Goal: Information Seeking & Learning: Learn about a topic

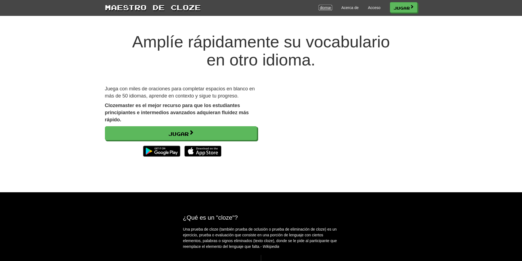
click at [329, 8] on font "Idiomas" at bounding box center [325, 7] width 13 height 4
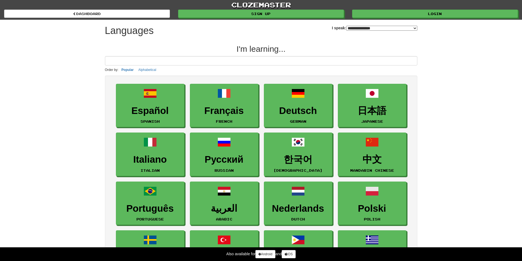
select select "*******"
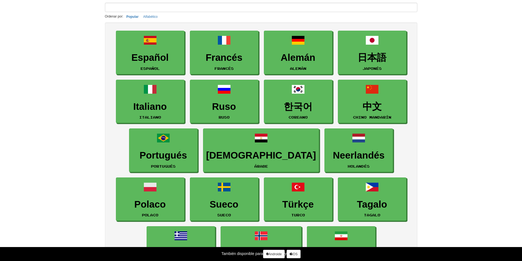
scroll to position [55, 0]
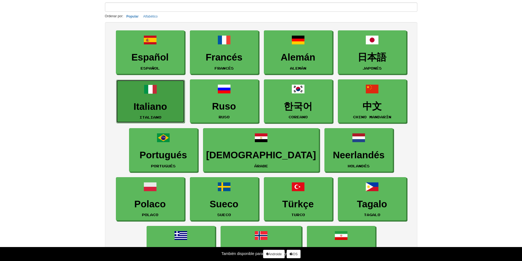
click at [170, 96] on link "Italiano italiano" at bounding box center [150, 102] width 69 height 44
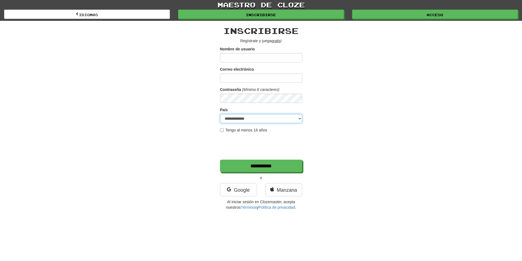
click at [286, 121] on select "**********" at bounding box center [261, 118] width 82 height 9
select select "**"
click at [220, 114] on select "**********" at bounding box center [261, 118] width 82 height 9
click at [262, 59] on input "Nombre de usuario" at bounding box center [261, 57] width 82 height 9
type input "**********"
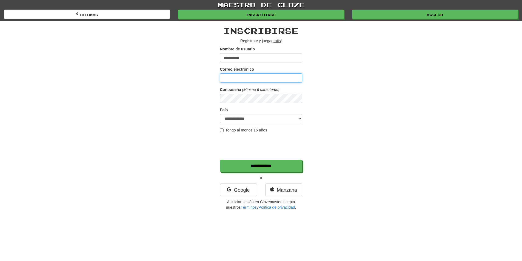
click at [249, 75] on input "Correo electrónico" at bounding box center [261, 77] width 82 height 9
type input "**********"
click at [223, 128] on label "Tengo al menos 16 años" at bounding box center [243, 129] width 47 height 5
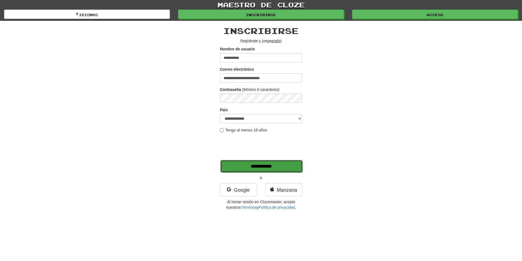
click at [274, 169] on input "**********" at bounding box center [261, 166] width 82 height 13
type input "*******"
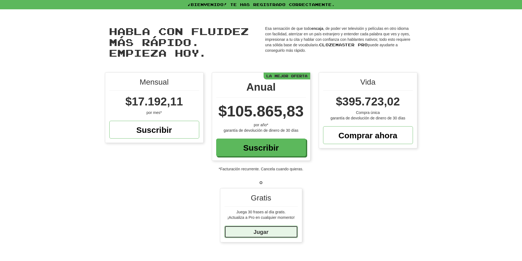
click at [264, 230] on font "Jugar" at bounding box center [261, 232] width 15 height 6
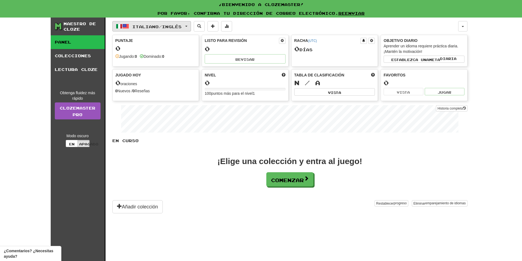
click at [189, 26] on button "Italiano / Inglés" at bounding box center [151, 26] width 79 height 10
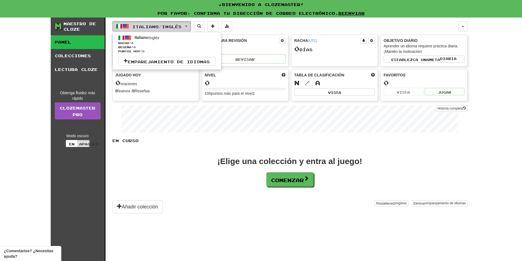
click at [189, 25] on button "Italiano / Inglés" at bounding box center [151, 26] width 79 height 10
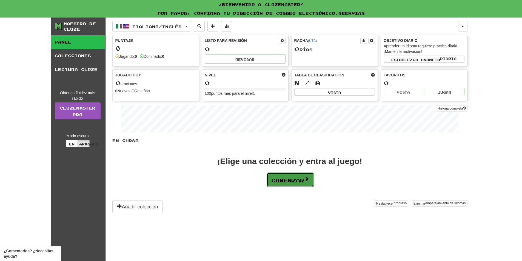
click at [277, 181] on font "Comenzar" at bounding box center [287, 181] width 33 height 6
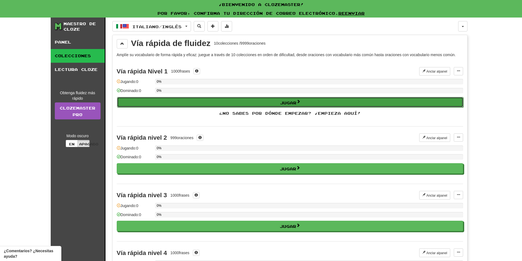
click at [295, 103] on font "Jugar" at bounding box center [288, 102] width 16 height 5
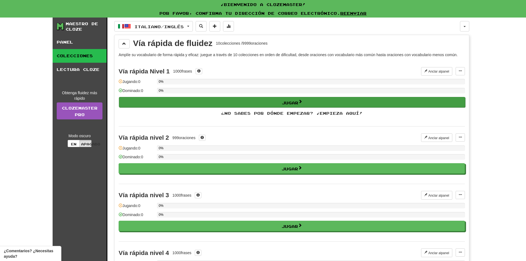
select select "**"
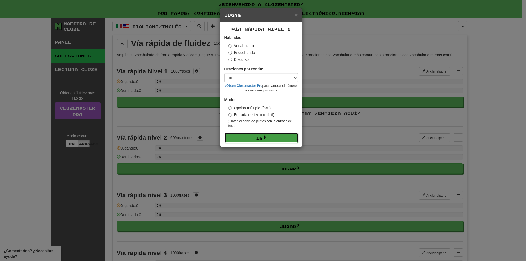
click at [266, 138] on span at bounding box center [265, 137] width 4 height 4
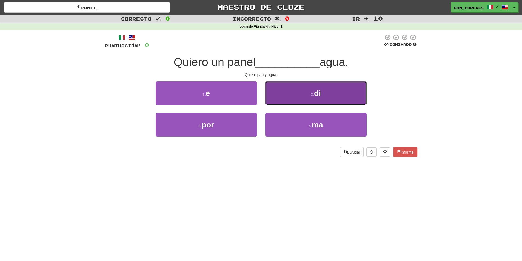
click at [298, 89] on button "2 . di" at bounding box center [315, 93] width 101 height 24
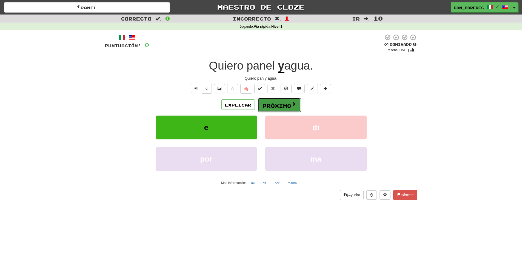
click at [277, 106] on font "Próximo" at bounding box center [277, 106] width 29 height 6
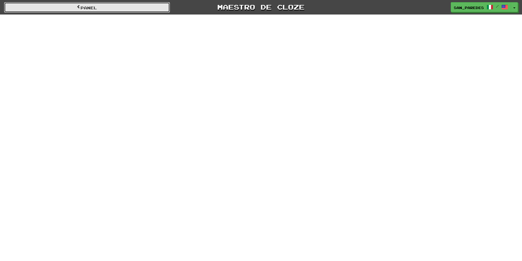
click at [136, 8] on link "Panel" at bounding box center [87, 7] width 166 height 10
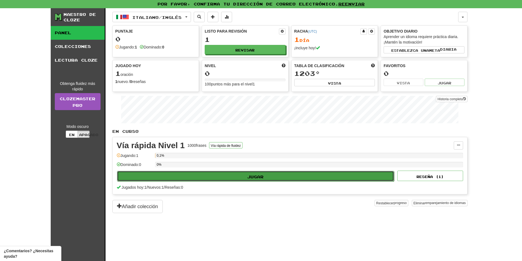
click at [283, 178] on button "Jugar" at bounding box center [255, 176] width 277 height 10
select select "**"
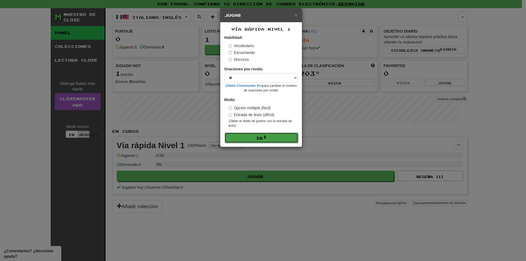
click at [276, 140] on button "Ir" at bounding box center [261, 138] width 73 height 10
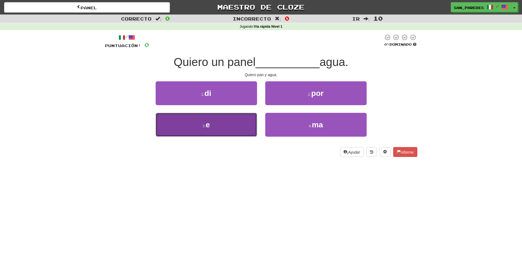
click at [213, 126] on button "3 . e" at bounding box center [206, 125] width 101 height 24
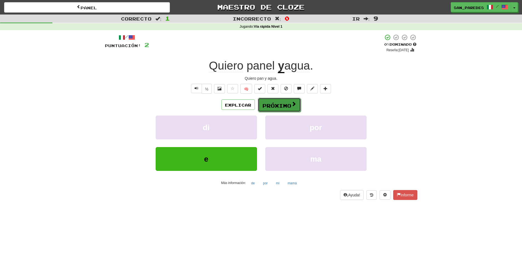
click at [278, 110] on button "Próximo" at bounding box center [279, 105] width 43 height 14
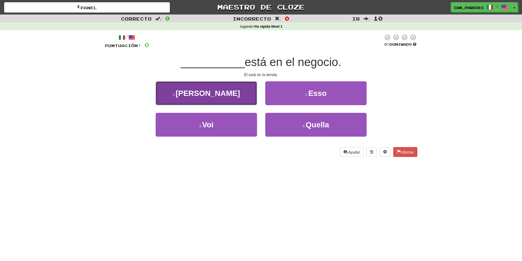
click at [231, 91] on button "1 . Luis" at bounding box center [206, 93] width 101 height 24
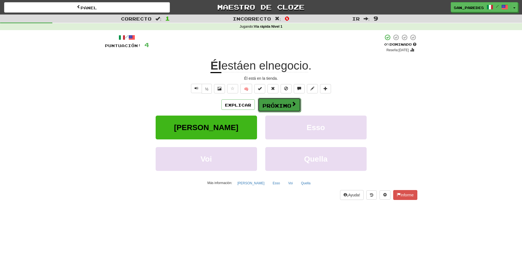
click at [289, 107] on font "Próximo" at bounding box center [277, 106] width 29 height 6
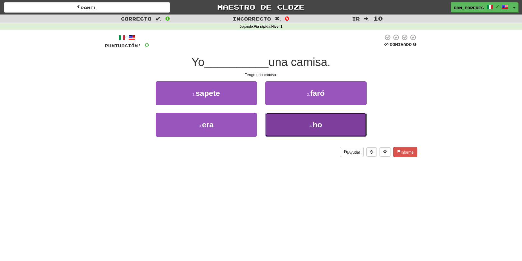
click at [315, 123] on font "ho" at bounding box center [317, 125] width 9 height 8
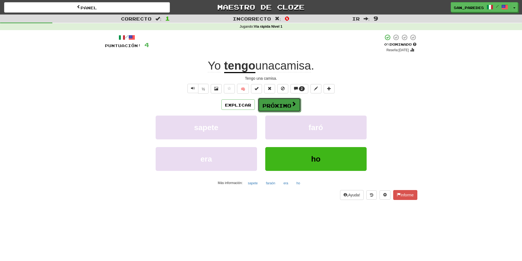
click at [288, 106] on font "Próximo" at bounding box center [277, 106] width 29 height 6
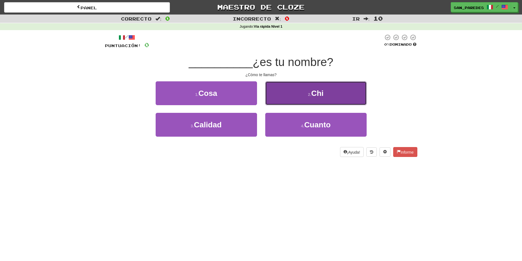
click at [305, 94] on button "2 . Chi" at bounding box center [315, 93] width 101 height 24
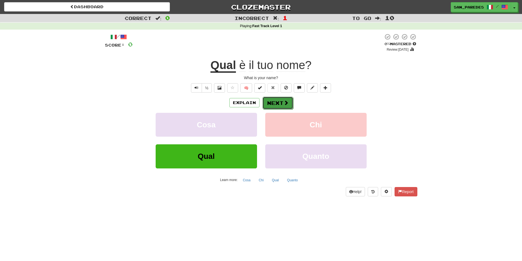
click at [275, 103] on button "Next" at bounding box center [278, 103] width 31 height 13
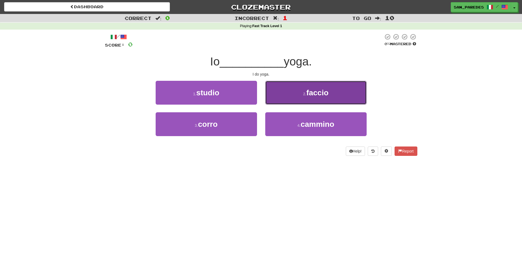
click at [322, 94] on span "faccio" at bounding box center [317, 93] width 22 height 8
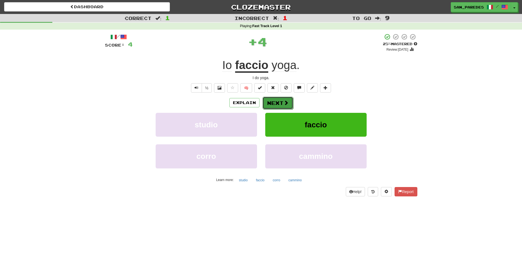
click at [284, 103] on span at bounding box center [286, 102] width 5 height 5
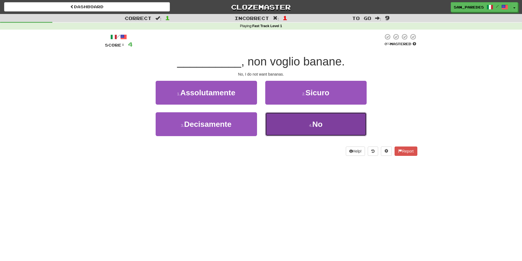
click at [309, 126] on small "4 ." at bounding box center [310, 125] width 3 height 4
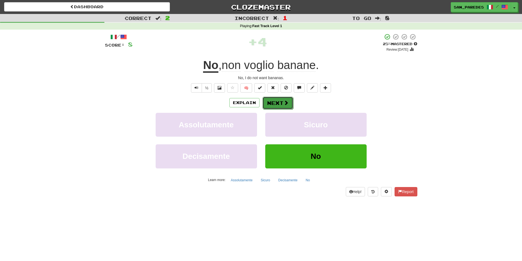
click at [285, 103] on span at bounding box center [286, 102] width 5 height 5
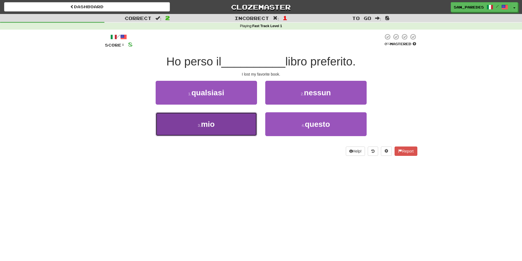
click at [240, 119] on button "3 . mio" at bounding box center [206, 124] width 101 height 24
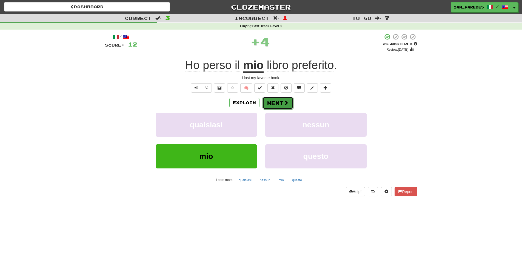
click at [280, 102] on button "Next" at bounding box center [278, 103] width 31 height 13
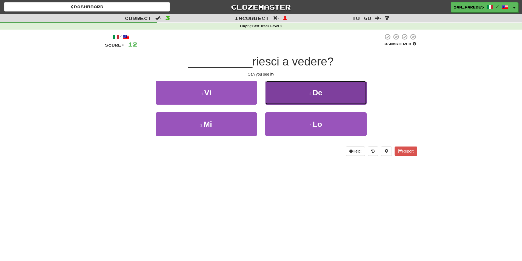
click at [330, 87] on button "2 . De" at bounding box center [315, 93] width 101 height 24
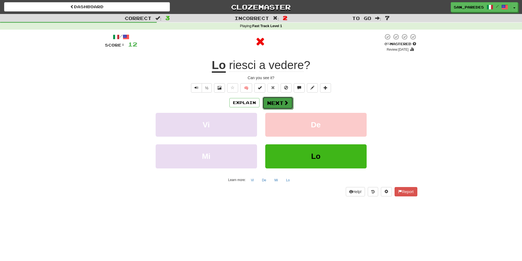
click at [286, 100] on span at bounding box center [286, 102] width 5 height 5
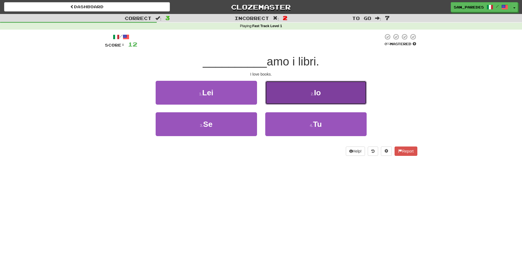
click at [332, 88] on button "2 . Io" at bounding box center [315, 93] width 101 height 24
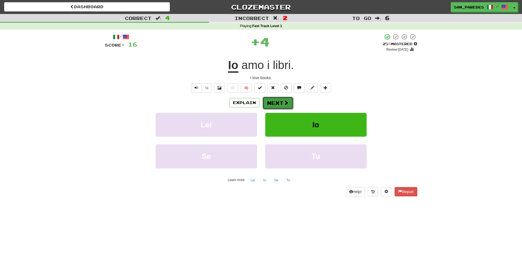
click at [281, 103] on button "Next" at bounding box center [278, 103] width 31 height 13
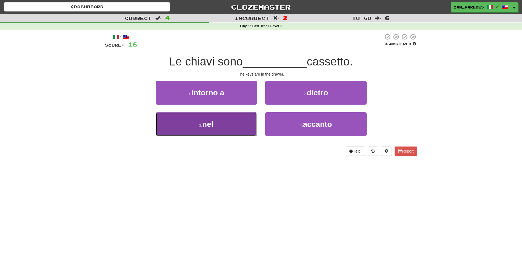
click at [226, 121] on button "3 . nel" at bounding box center [206, 124] width 101 height 24
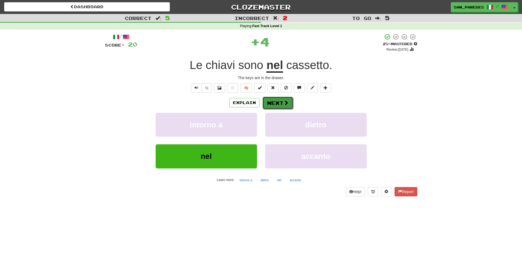
click at [278, 101] on button "Next" at bounding box center [278, 103] width 31 height 13
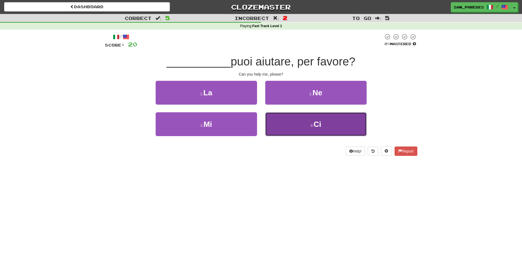
click at [295, 124] on button "4 . Ci" at bounding box center [315, 124] width 101 height 24
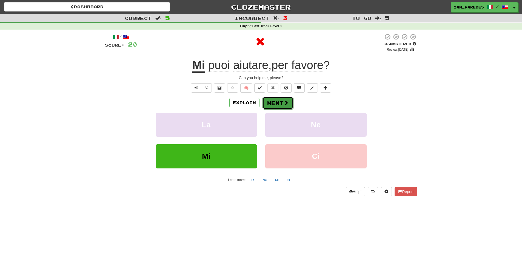
click at [285, 104] on span at bounding box center [286, 102] width 5 height 5
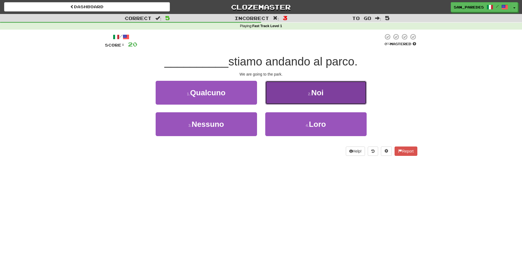
click at [357, 88] on button "2 . [GEOGRAPHIC_DATA]" at bounding box center [315, 93] width 101 height 24
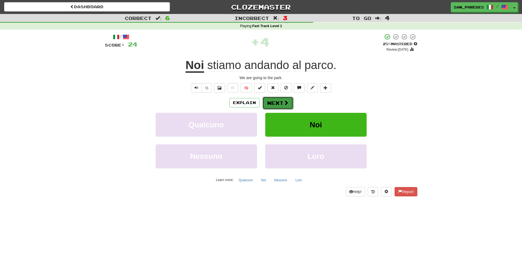
click at [273, 104] on button "Next" at bounding box center [278, 103] width 31 height 13
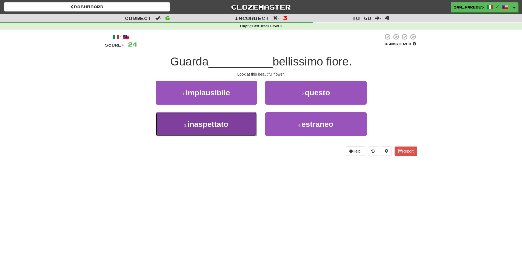
click at [240, 128] on button "3 . inaspettato" at bounding box center [206, 124] width 101 height 24
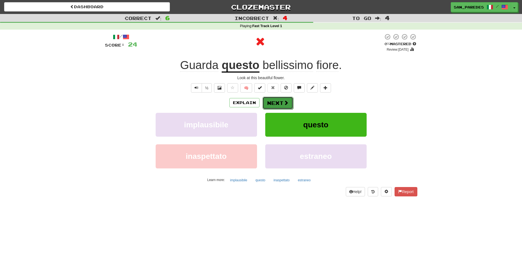
click at [271, 109] on button "Next" at bounding box center [278, 103] width 31 height 13
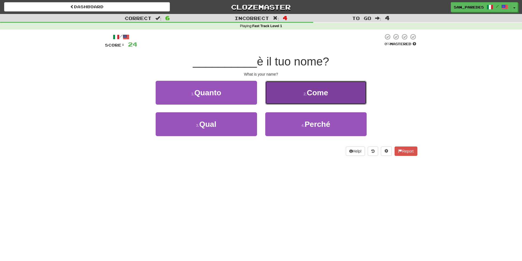
click at [299, 97] on button "2 . Come" at bounding box center [315, 93] width 101 height 24
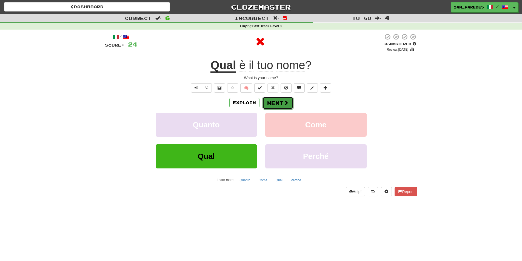
click at [280, 104] on button "Next" at bounding box center [278, 103] width 31 height 13
